Goal: Task Accomplishment & Management: Manage account settings

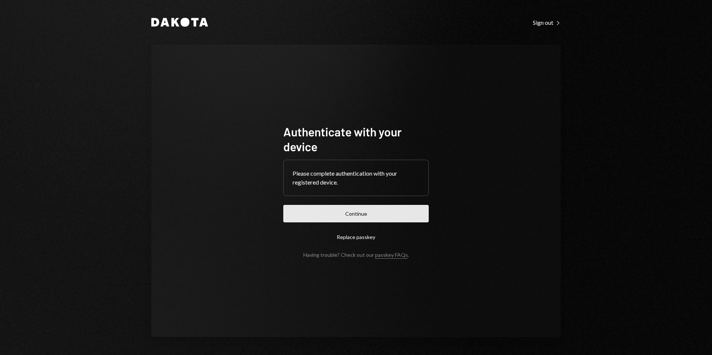
click at [352, 213] on button "Continue" at bounding box center [355, 213] width 145 height 17
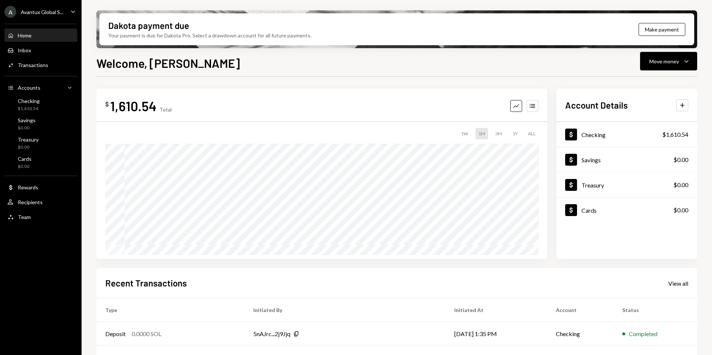
click at [24, 14] on div "Avantux Global S..." at bounding box center [42, 12] width 43 height 6
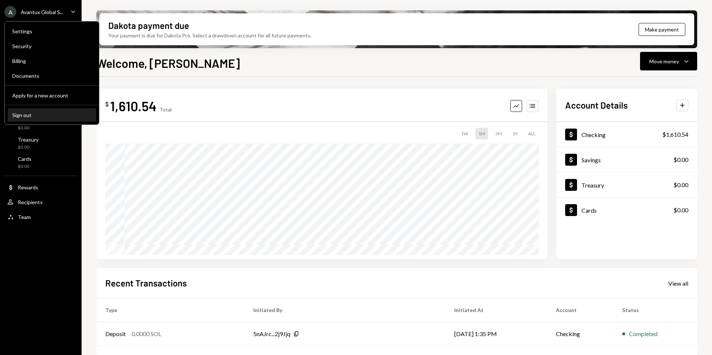
click at [32, 114] on div "Sign out" at bounding box center [51, 115] width 79 height 6
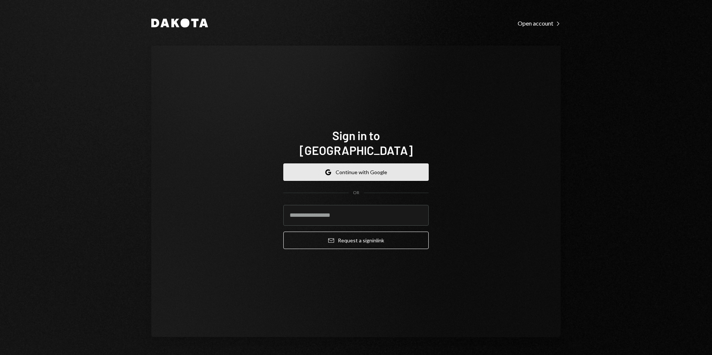
click at [352, 169] on button "Google Continue with Google" at bounding box center [355, 172] width 145 height 17
